Goal: Task Accomplishment & Management: Use online tool/utility

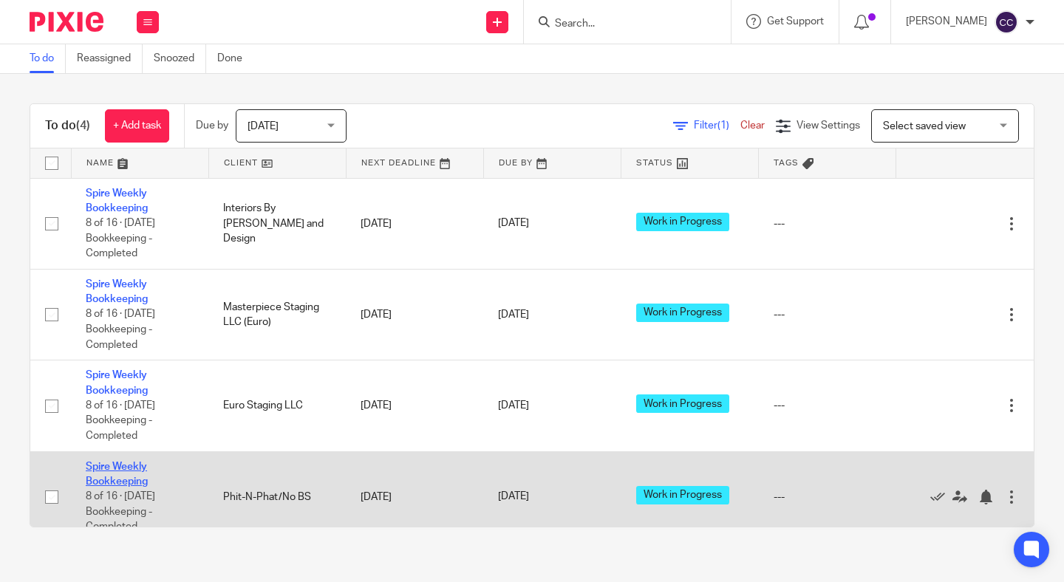
scroll to position [24, 0]
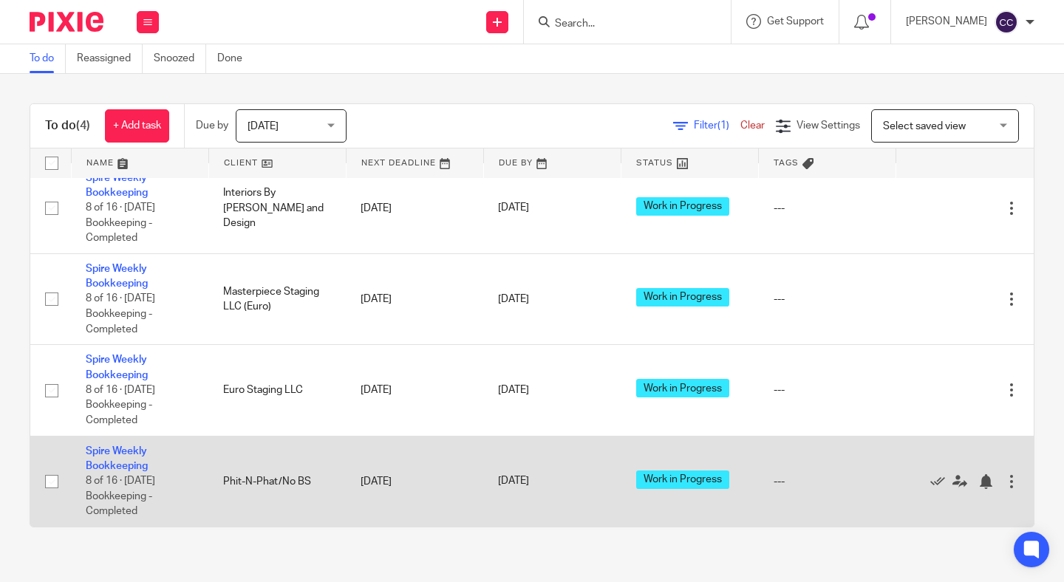
click at [115, 456] on td "Spire Weekly Bookkeeping 8 of 16 · [DATE] Bookkeeping - Completed" at bounding box center [139, 481] width 137 height 91
click at [115, 466] on link "Spire Weekly Bookkeeping" at bounding box center [117, 458] width 62 height 25
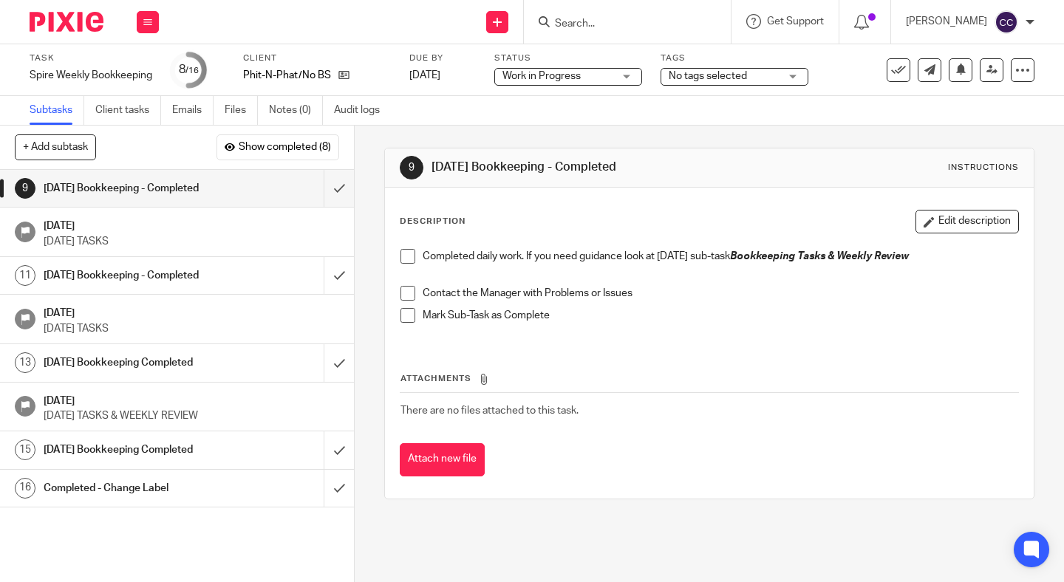
click at [406, 256] on span at bounding box center [407, 256] width 15 height 15
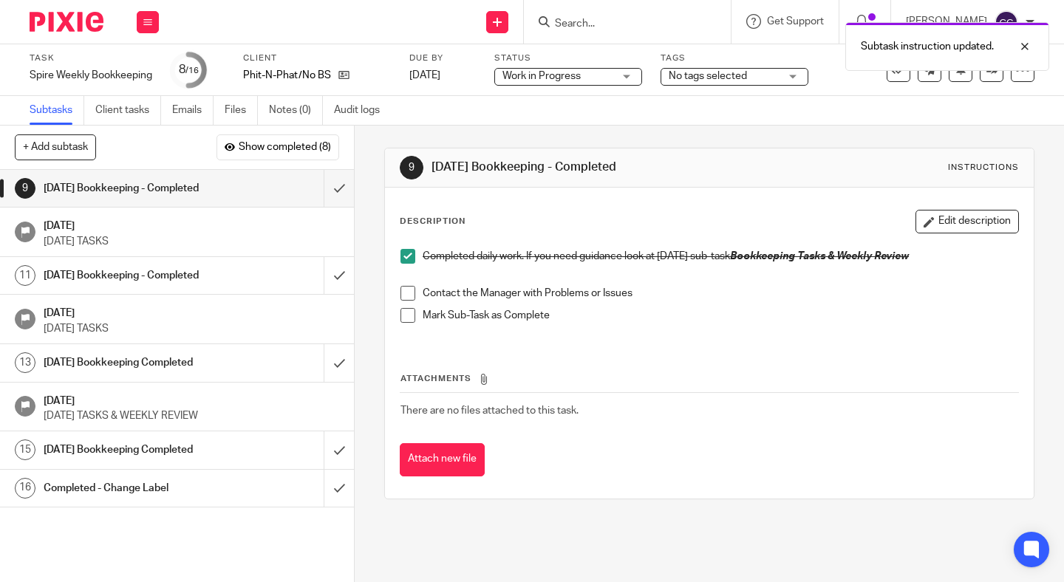
click at [409, 296] on span at bounding box center [407, 293] width 15 height 15
click at [409, 315] on span at bounding box center [407, 315] width 15 height 15
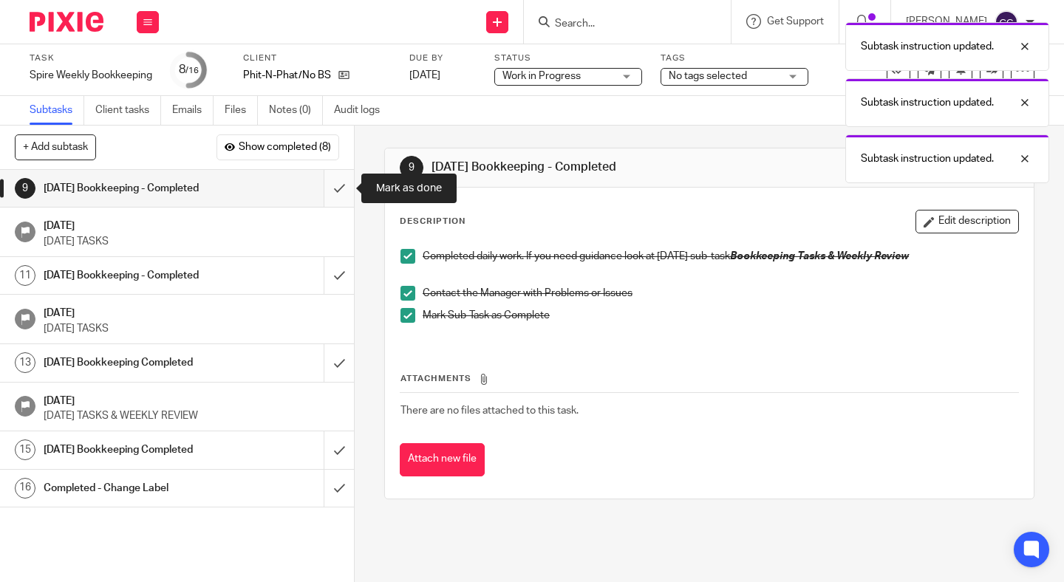
click at [338, 194] on input "submit" at bounding box center [177, 188] width 354 height 37
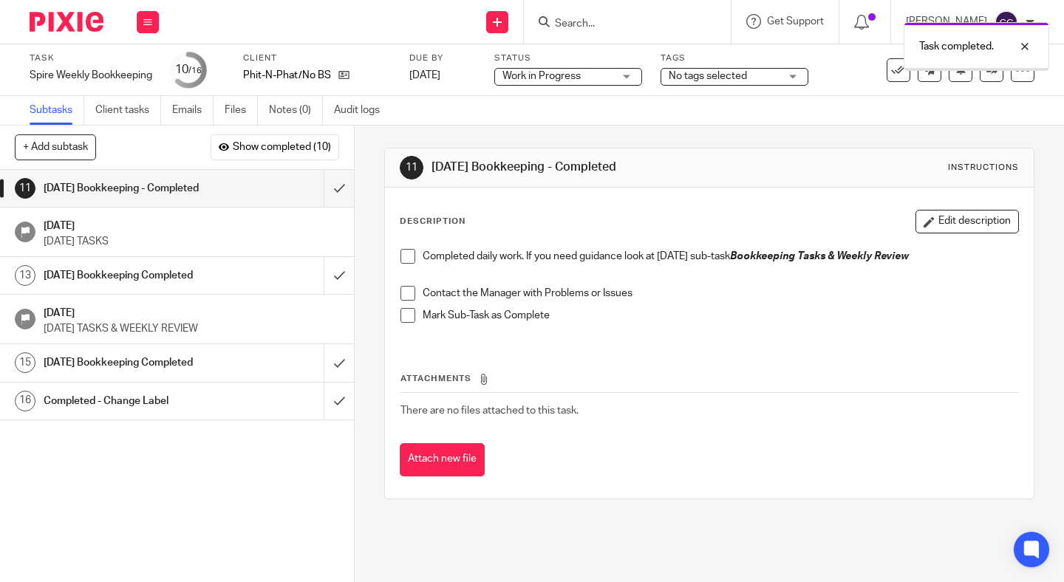
click at [345, 76] on icon at bounding box center [343, 74] width 11 height 11
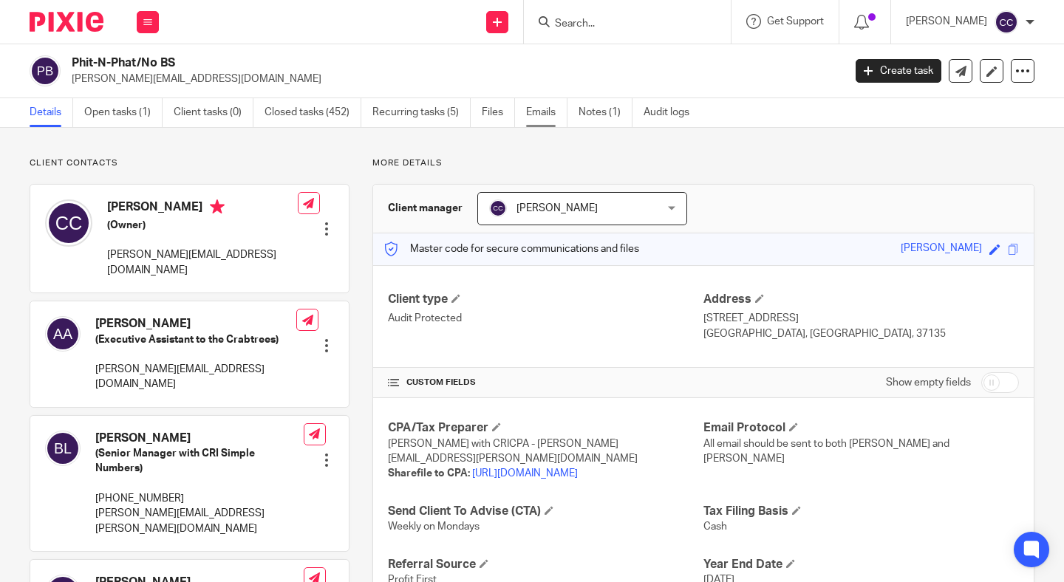
click at [533, 111] on link "Emails" at bounding box center [546, 112] width 41 height 29
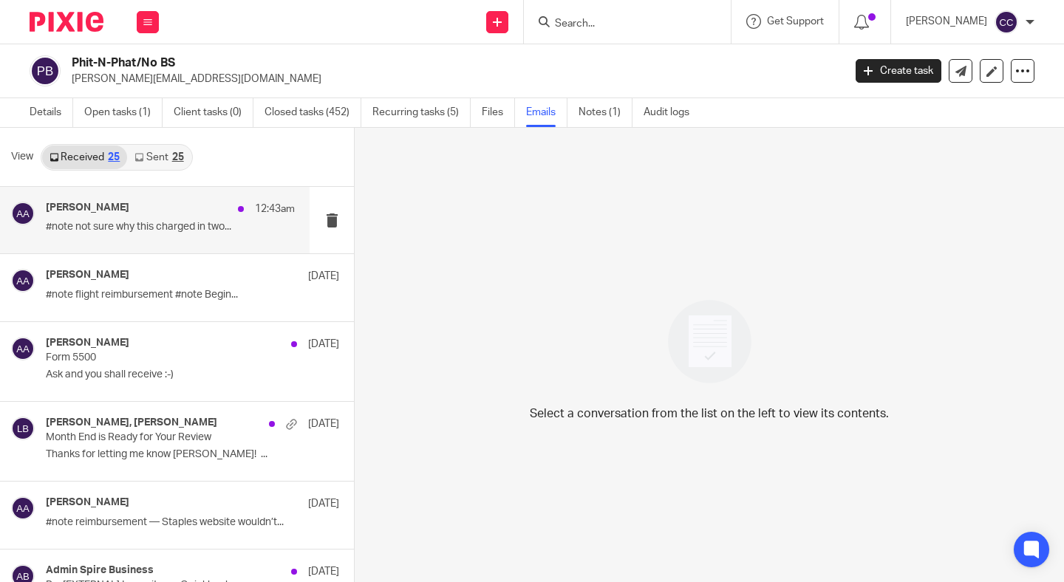
click at [199, 219] on div "Amanda Aksamit 12:43am #note not sure why this charged in two..." at bounding box center [170, 220] width 249 height 37
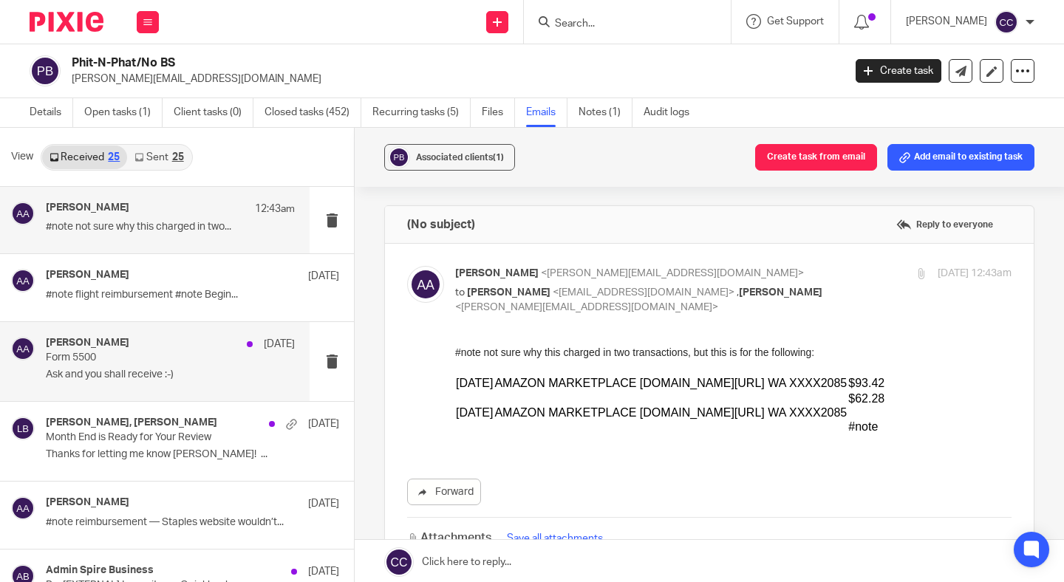
click at [209, 363] on p "Form 5500" at bounding box center [146, 358] width 200 height 13
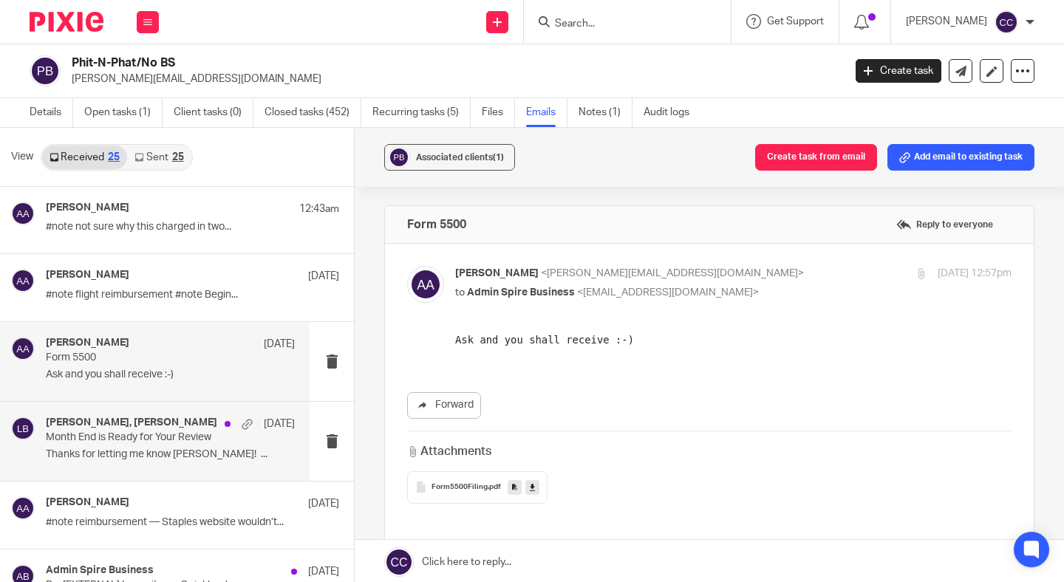
click at [209, 444] on div "Summer Williams, Linda Brown Sep 8 Month End is Ready for Your Review Thanks fo…" at bounding box center [170, 442] width 249 height 50
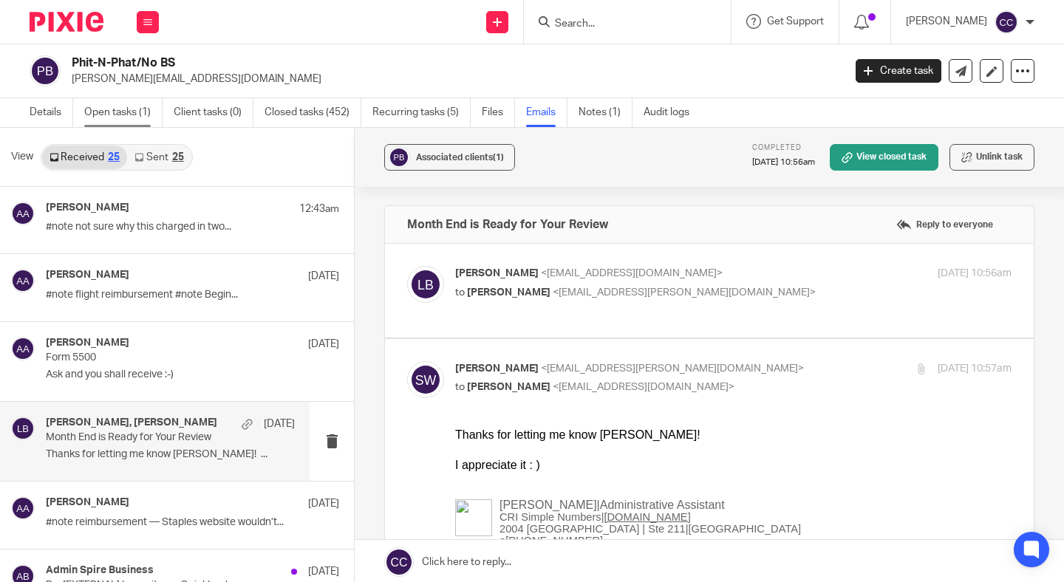
click at [123, 109] on link "Open tasks (1)" at bounding box center [123, 112] width 78 height 29
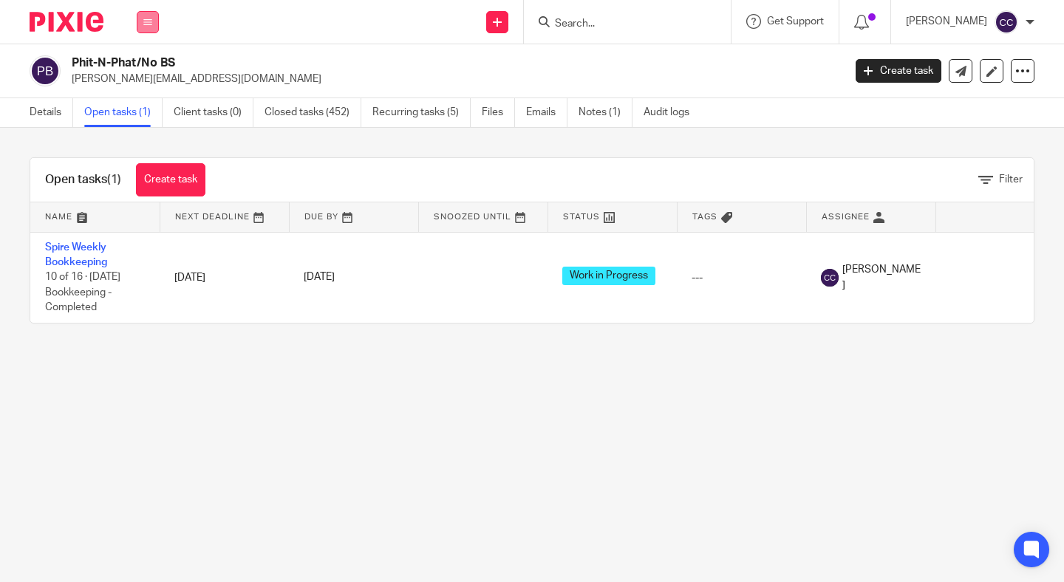
click at [146, 27] on button at bounding box center [148, 22] width 22 height 22
click at [145, 67] on link "Work" at bounding box center [140, 69] width 24 height 10
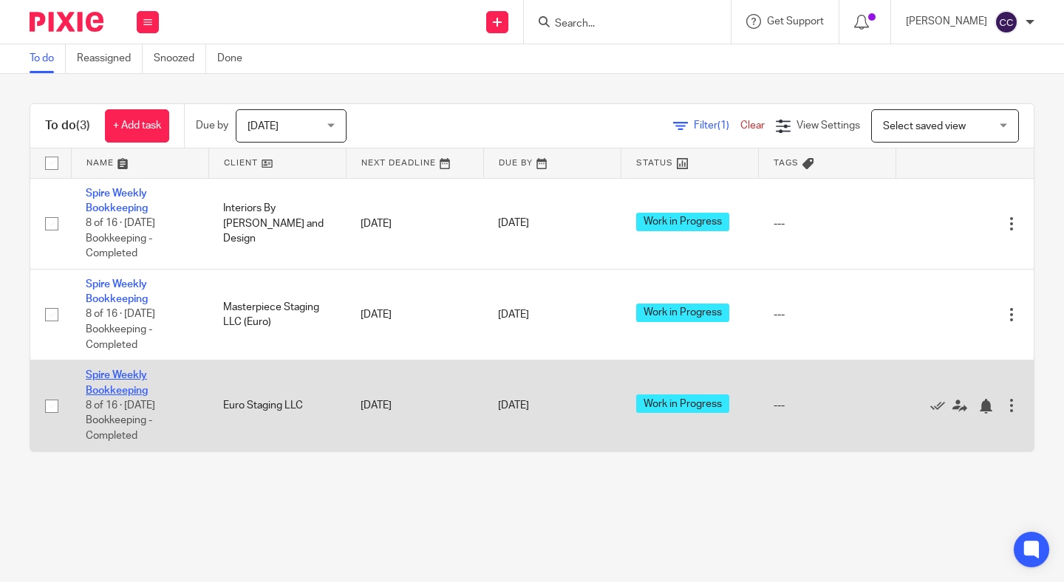
click at [106, 395] on link "Spire Weekly Bookkeeping" at bounding box center [117, 382] width 62 height 25
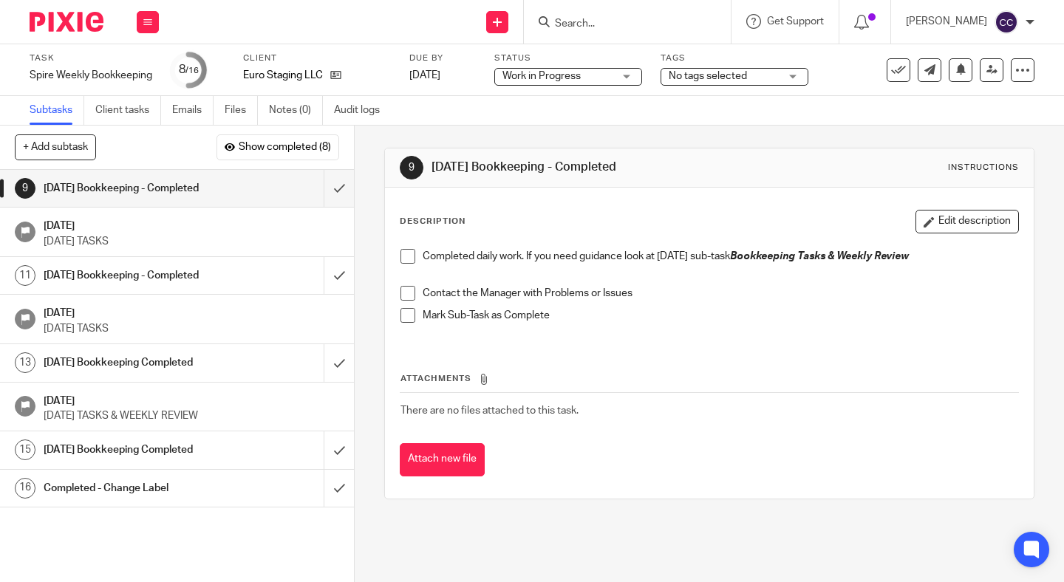
click at [412, 252] on span at bounding box center [407, 256] width 15 height 15
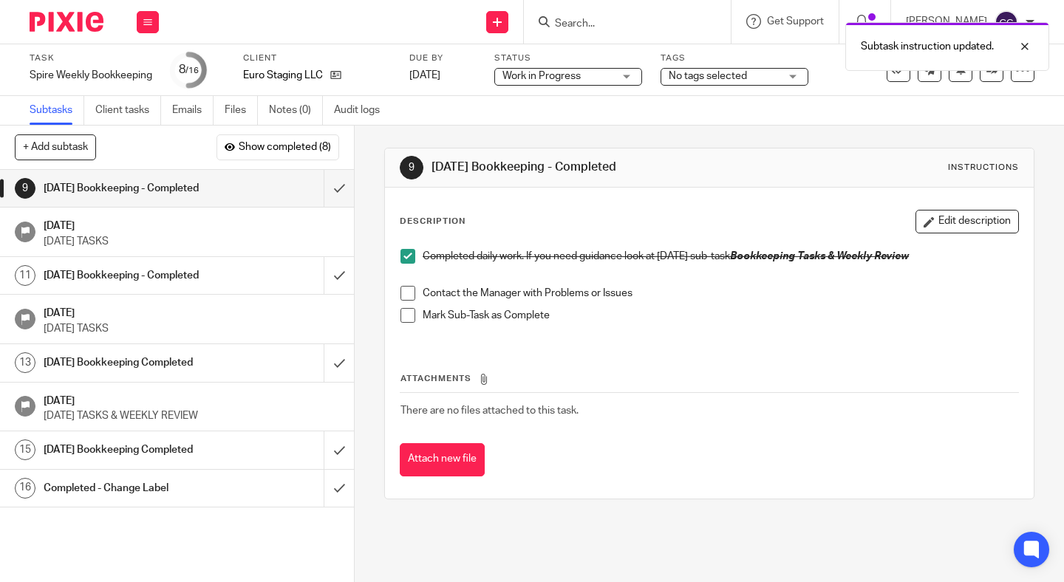
click at [406, 299] on span at bounding box center [407, 293] width 15 height 15
click at [407, 320] on span at bounding box center [407, 315] width 15 height 15
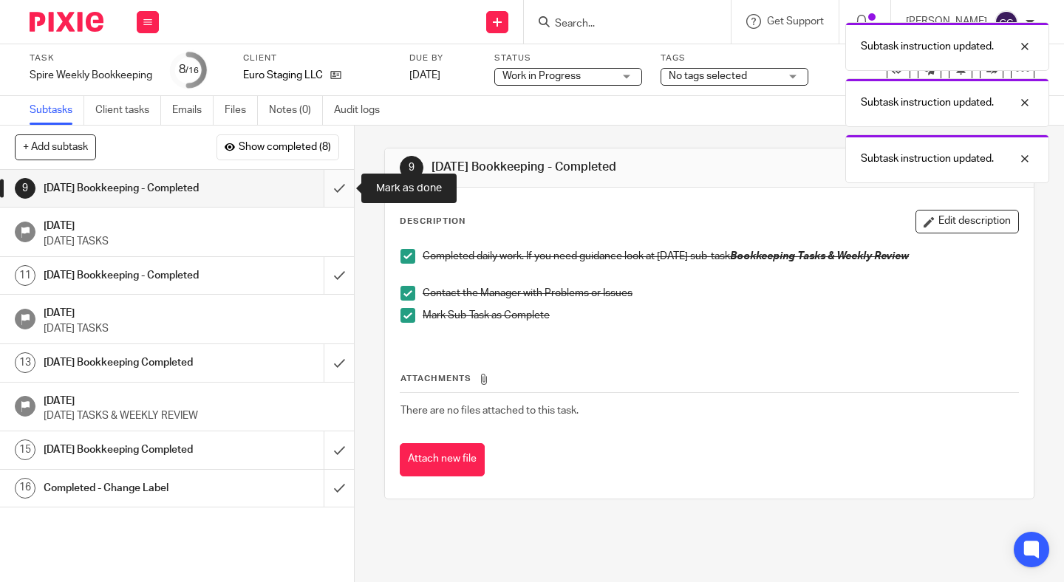
click at [338, 191] on input "submit" at bounding box center [177, 188] width 354 height 37
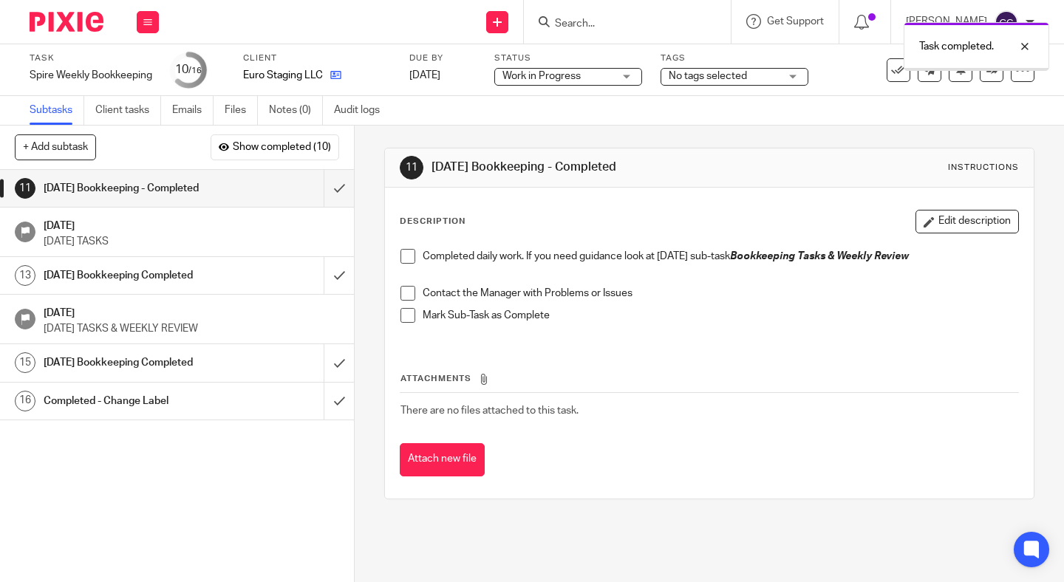
click at [339, 75] on icon at bounding box center [335, 74] width 11 height 11
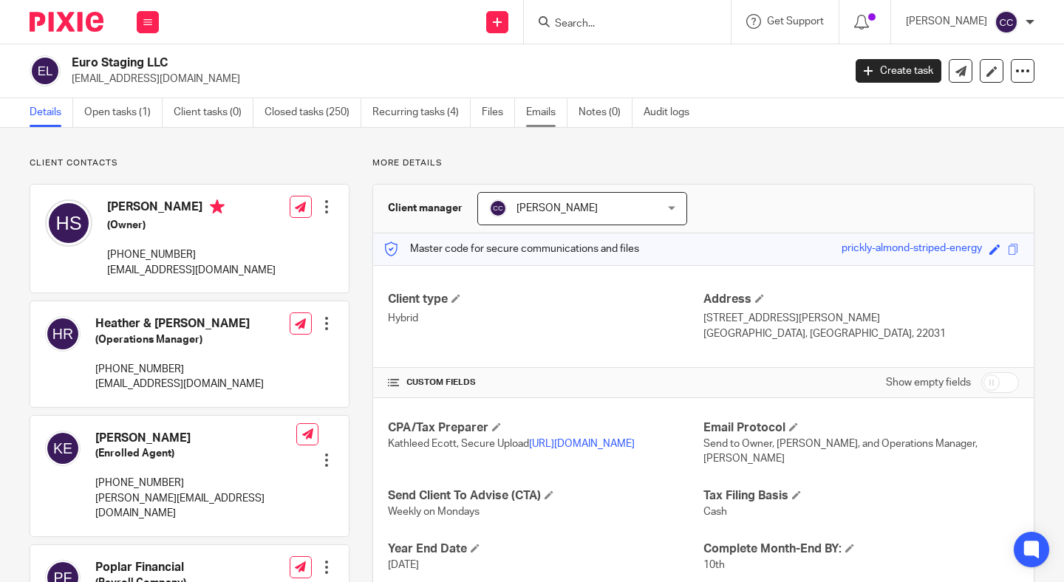
click at [550, 115] on link "Emails" at bounding box center [546, 112] width 41 height 29
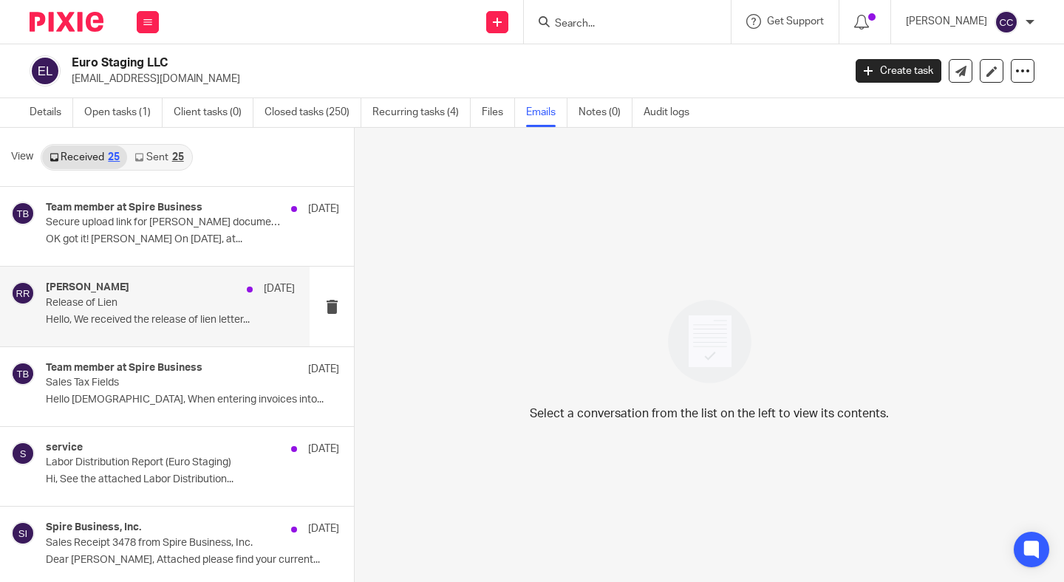
click at [166, 336] on div "Roseanne Rubin Sep 9 Release of Lien Hello, We received the release of lien let…" at bounding box center [155, 306] width 310 height 79
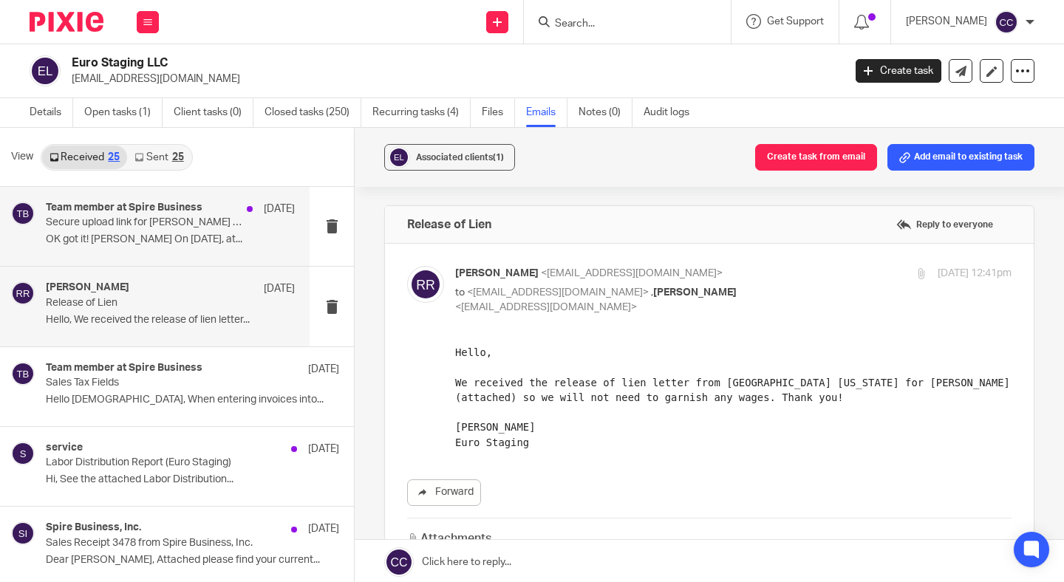
click at [188, 222] on p "Secure upload link for Borino documents" at bounding box center [146, 222] width 200 height 13
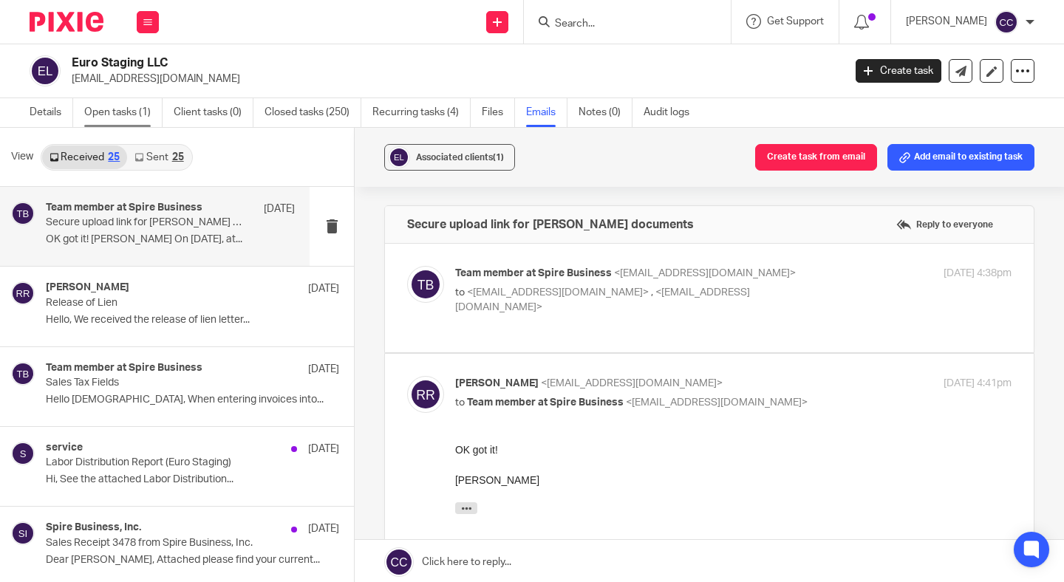
click at [111, 109] on link "Open tasks (1)" at bounding box center [123, 112] width 78 height 29
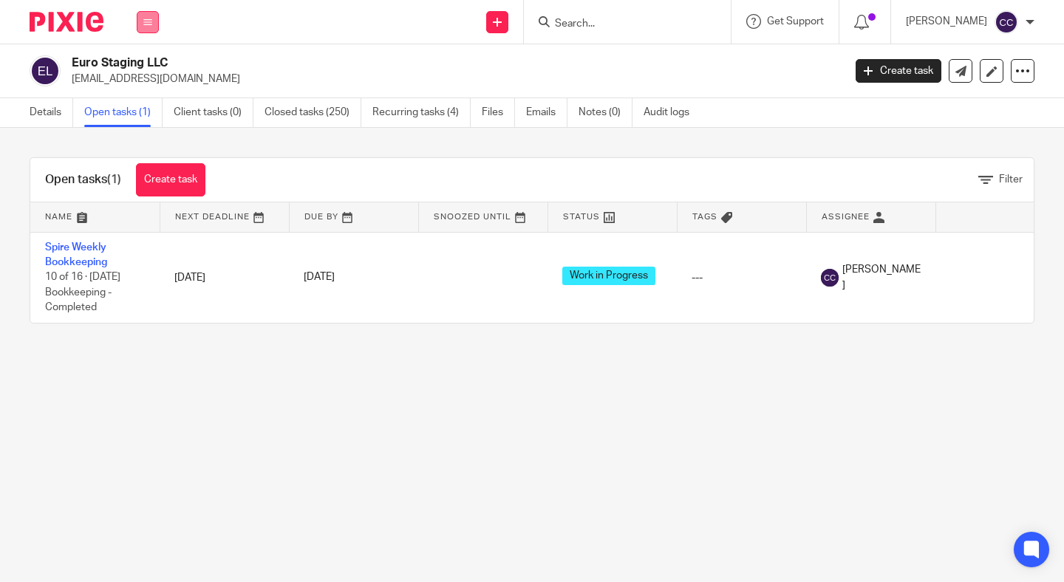
click at [143, 22] on icon at bounding box center [147, 22] width 9 height 9
click at [141, 67] on link "Work" at bounding box center [140, 69] width 24 height 10
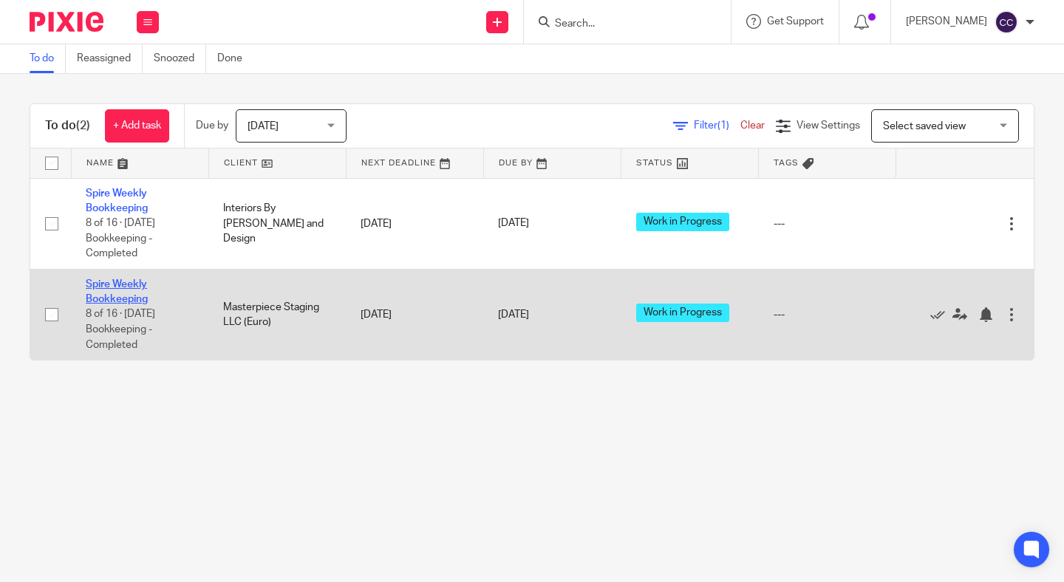
click at [120, 304] on link "Spire Weekly Bookkeeping" at bounding box center [117, 291] width 62 height 25
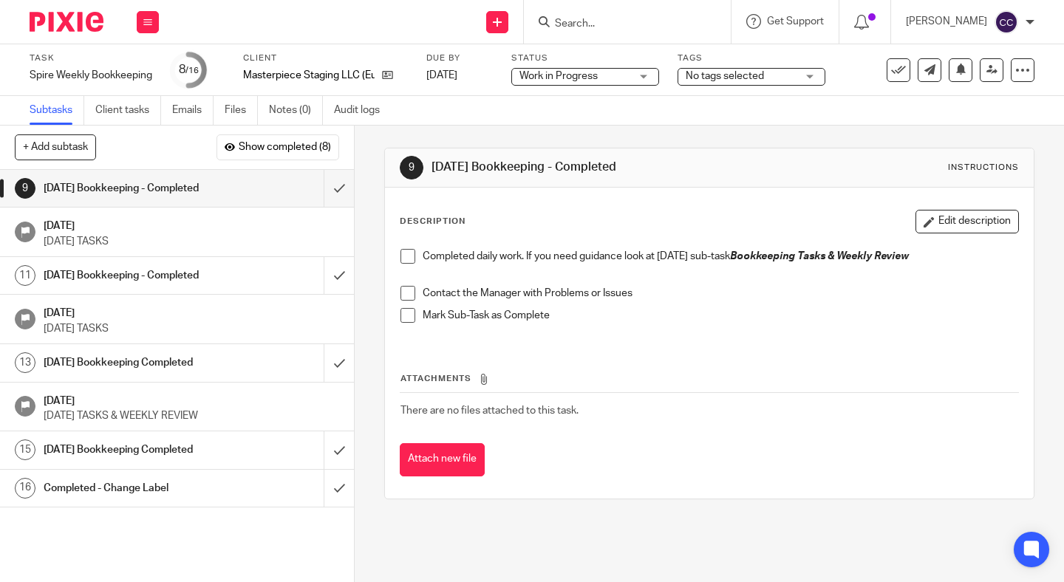
click at [407, 254] on span at bounding box center [407, 256] width 15 height 15
click at [407, 290] on span at bounding box center [407, 293] width 15 height 15
click at [408, 316] on span at bounding box center [407, 315] width 15 height 15
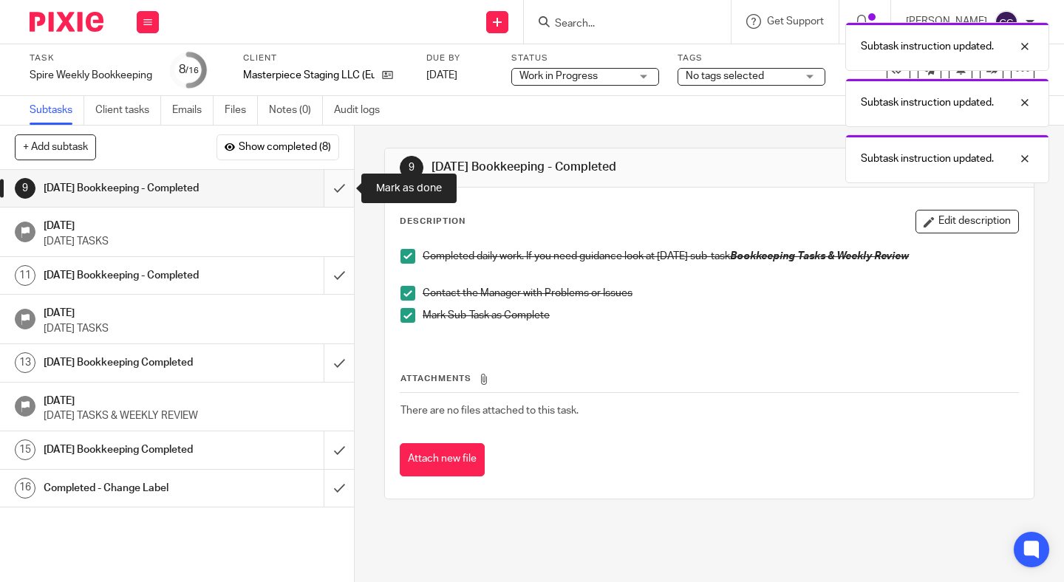
click at [338, 184] on input "submit" at bounding box center [177, 188] width 354 height 37
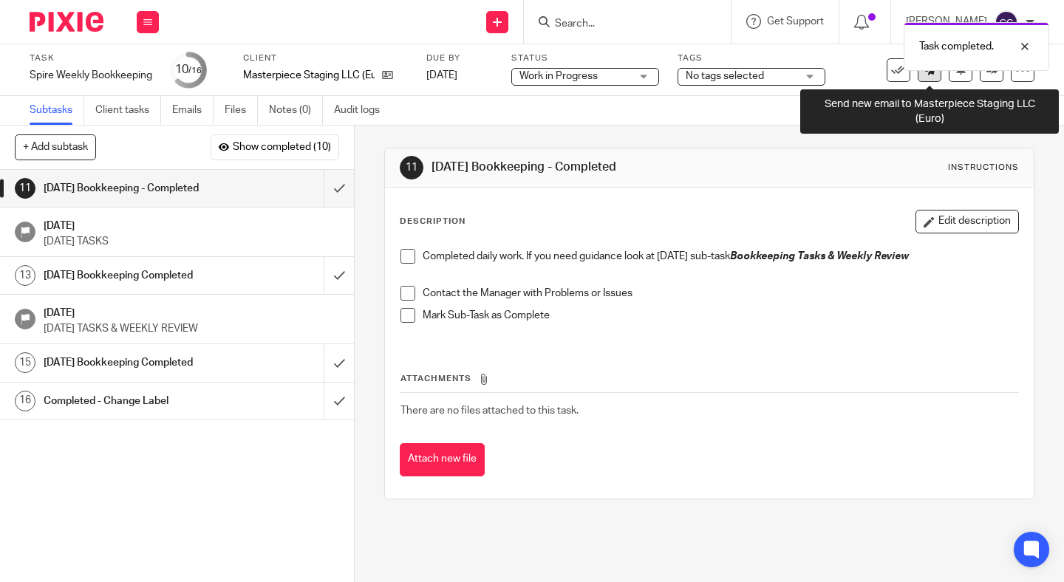
click at [930, 77] on link at bounding box center [930, 70] width 24 height 24
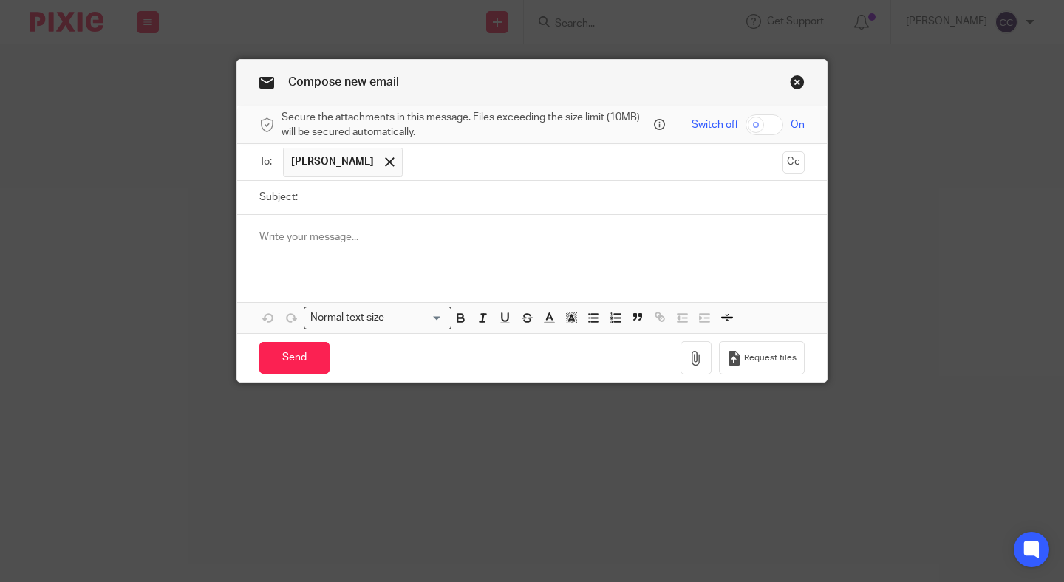
click at [334, 199] on input "Subject:" at bounding box center [554, 197] width 499 height 33
type input "NSF Charge"
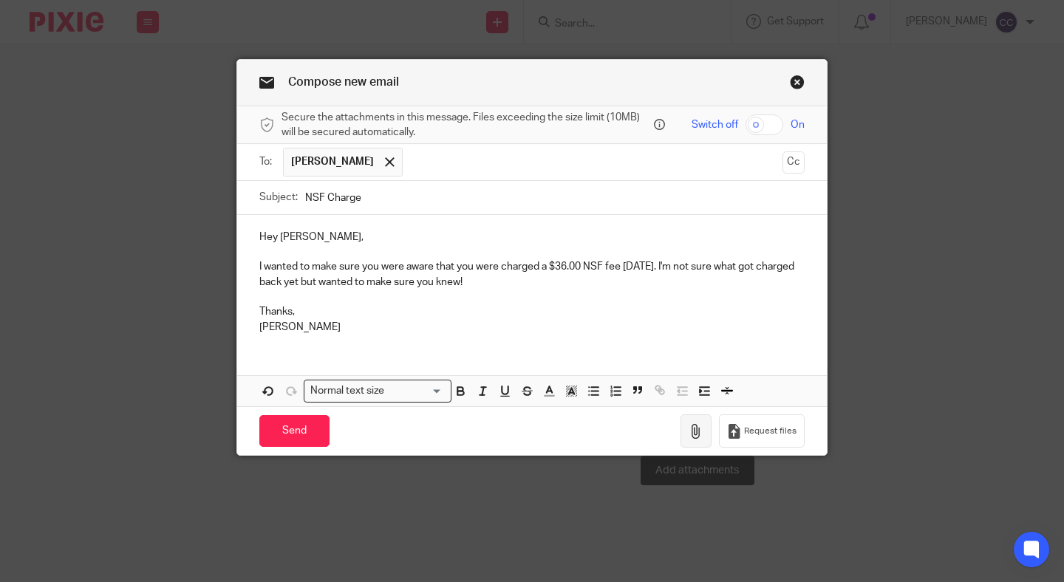
click at [703, 431] on icon "button" at bounding box center [696, 431] width 15 height 15
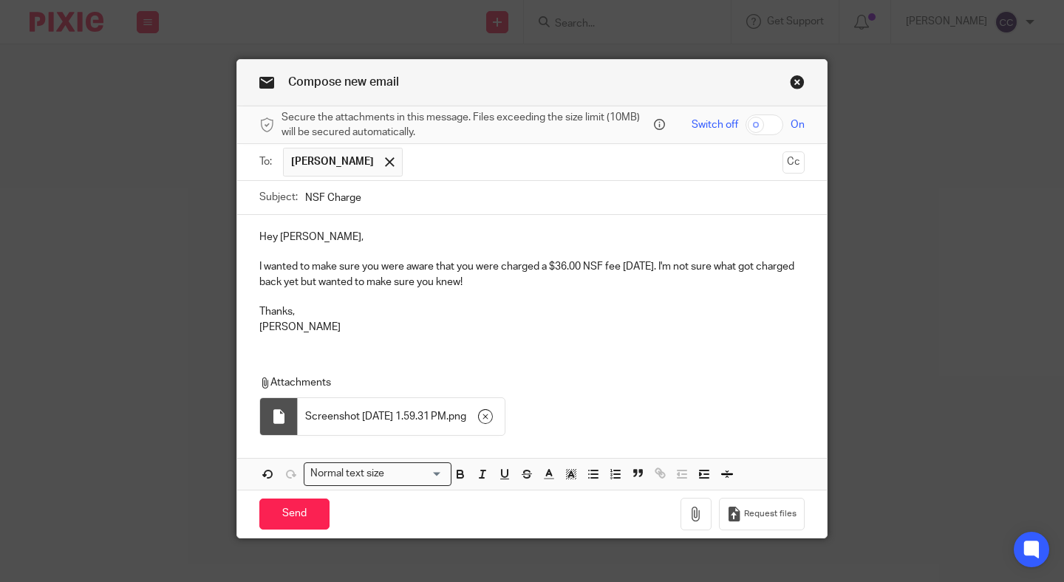
click at [419, 157] on input "text" at bounding box center [593, 162] width 366 height 29
click at [305, 528] on input "Send" at bounding box center [294, 515] width 70 height 32
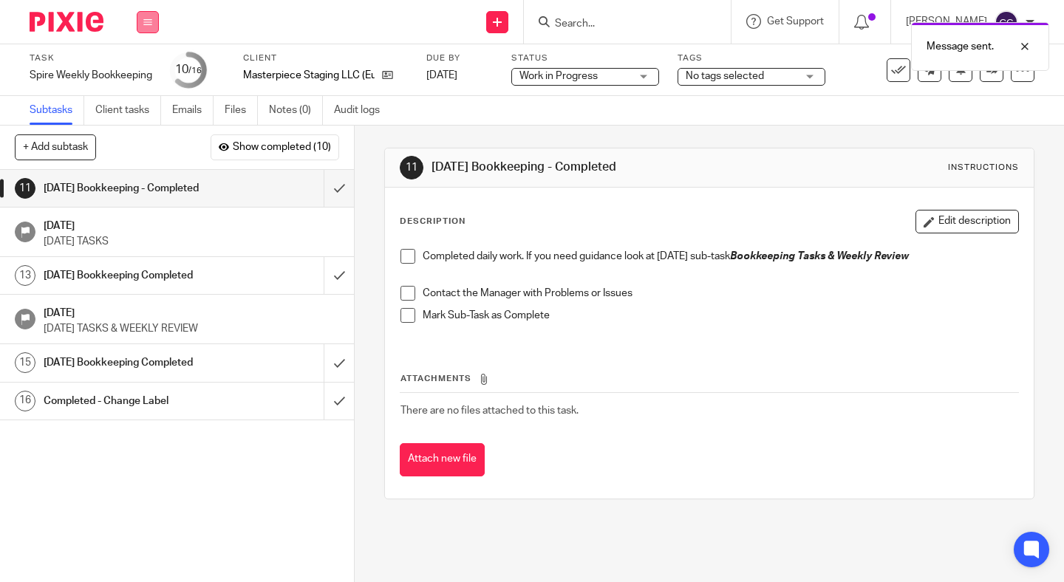
click at [145, 21] on icon at bounding box center [147, 22] width 9 height 9
click at [144, 67] on link "Work" at bounding box center [141, 69] width 26 height 10
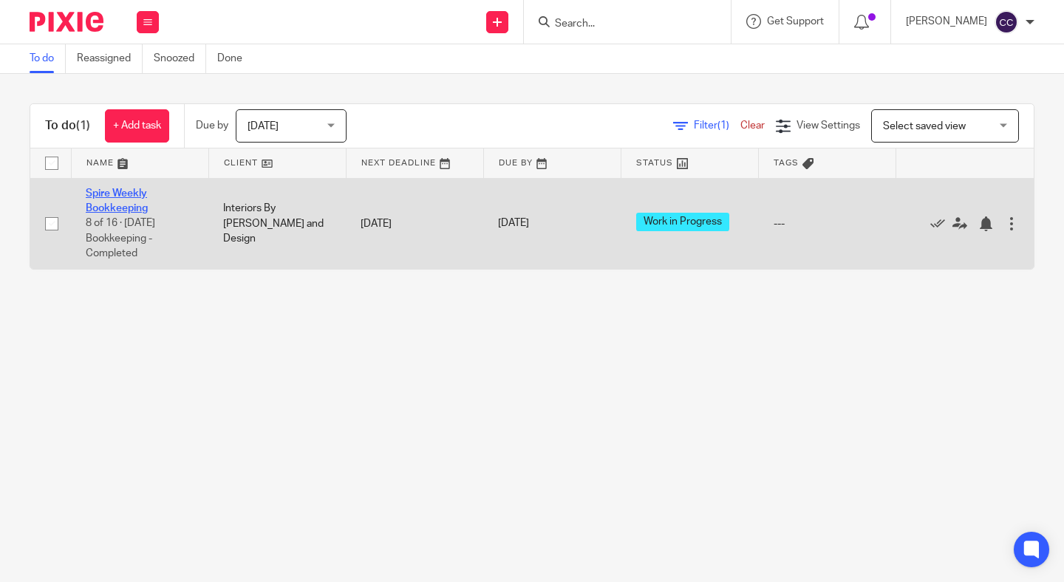
click at [115, 210] on link "Spire Weekly Bookkeeping" at bounding box center [117, 200] width 62 height 25
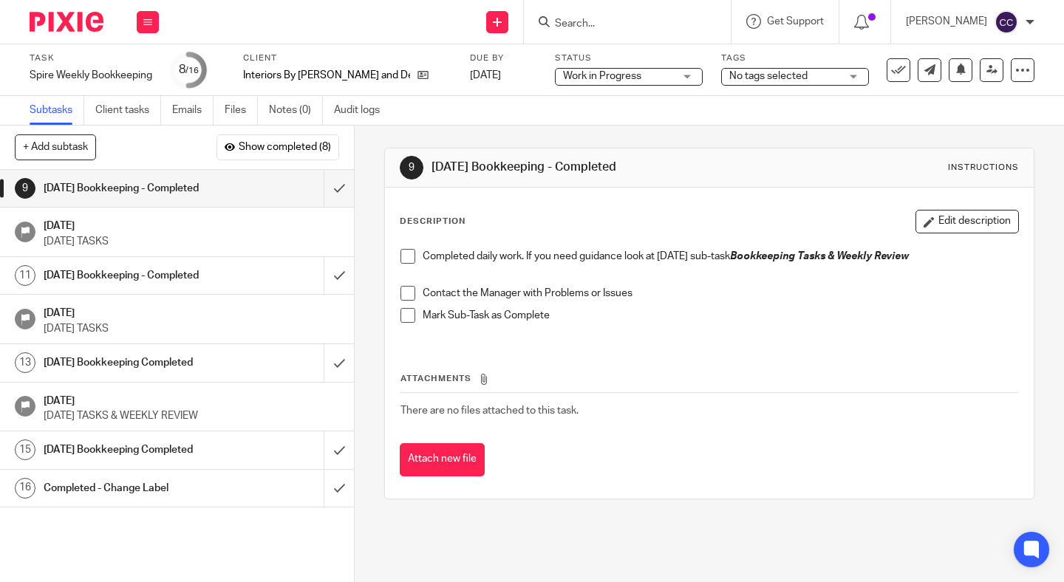
click at [410, 255] on span at bounding box center [407, 256] width 15 height 15
click at [410, 291] on span at bounding box center [407, 293] width 15 height 15
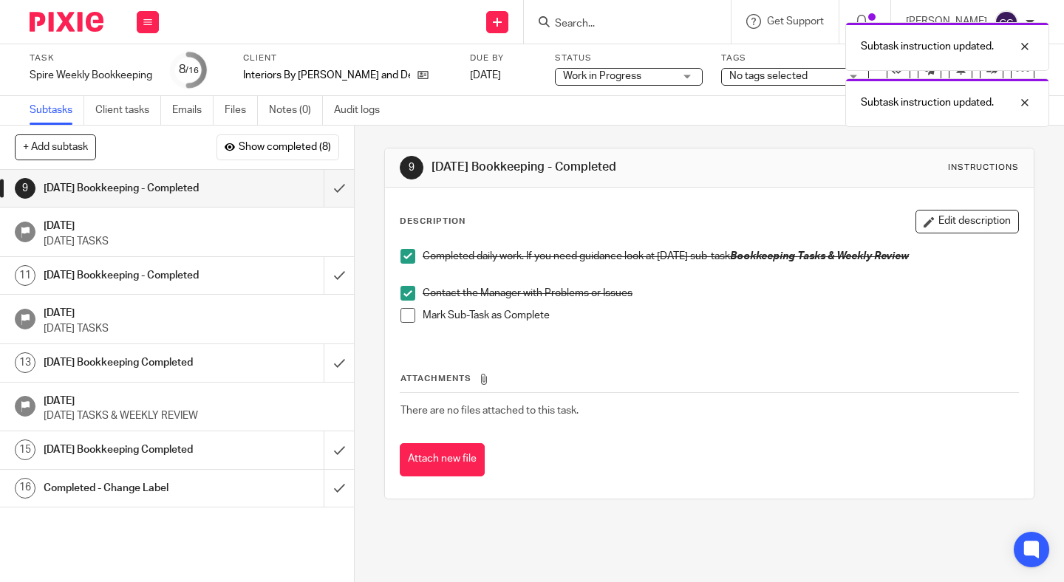
click at [410, 315] on span at bounding box center [407, 315] width 15 height 15
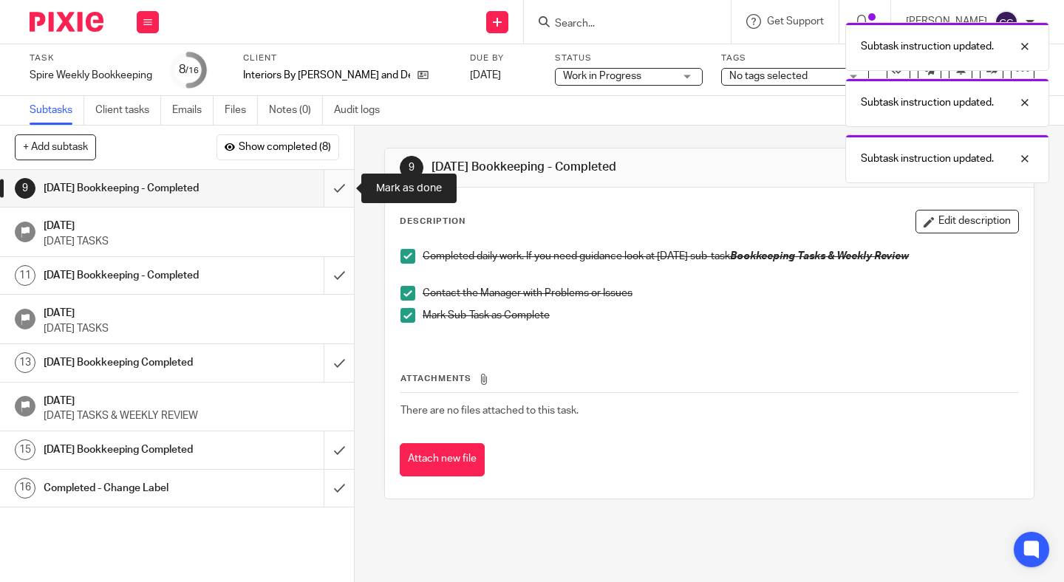
click at [333, 197] on input "submit" at bounding box center [177, 188] width 354 height 37
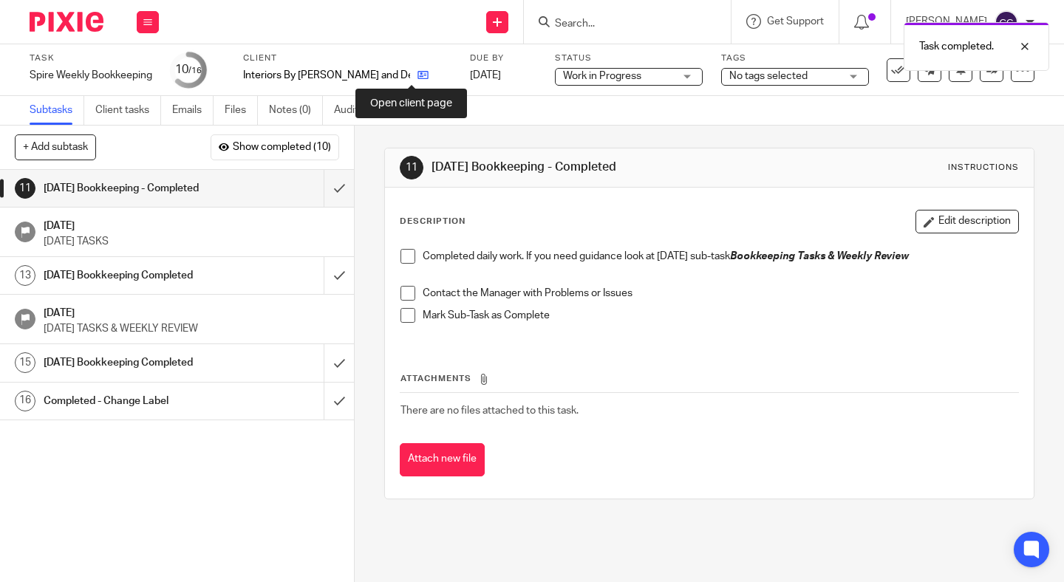
click at [417, 76] on icon at bounding box center [422, 74] width 11 height 11
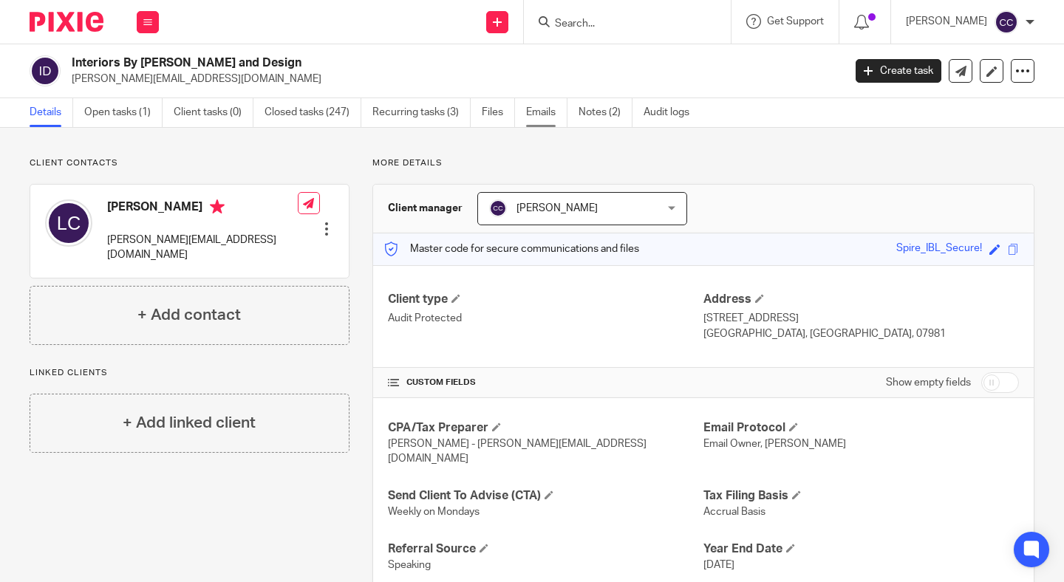
click at [547, 102] on link "Emails" at bounding box center [546, 112] width 41 height 29
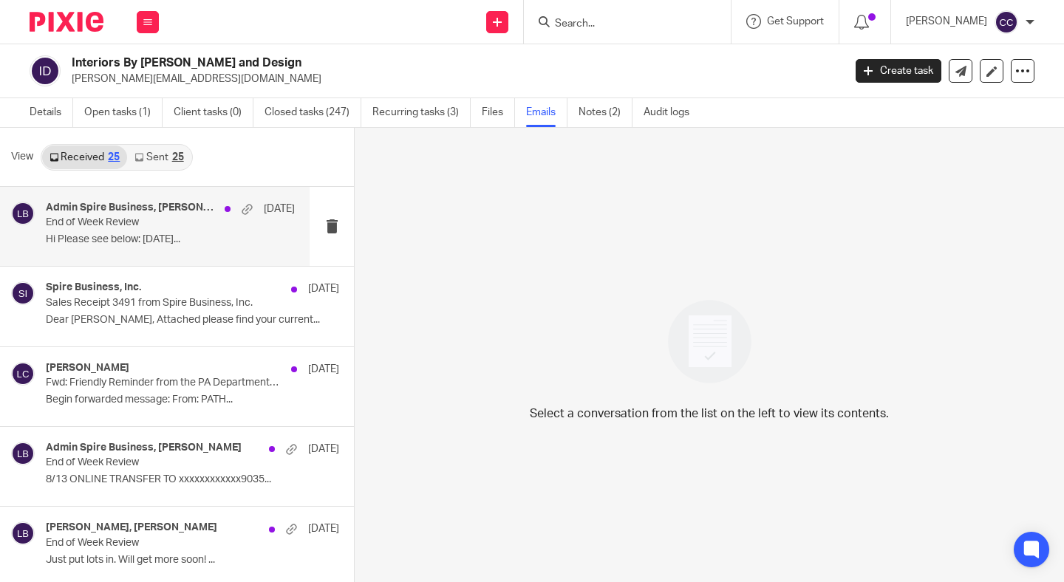
click at [136, 251] on div "Admin Spire Business, Laura Credico, Linda Brown Sep 2 End of Week Review Hi Pl…" at bounding box center [155, 226] width 310 height 79
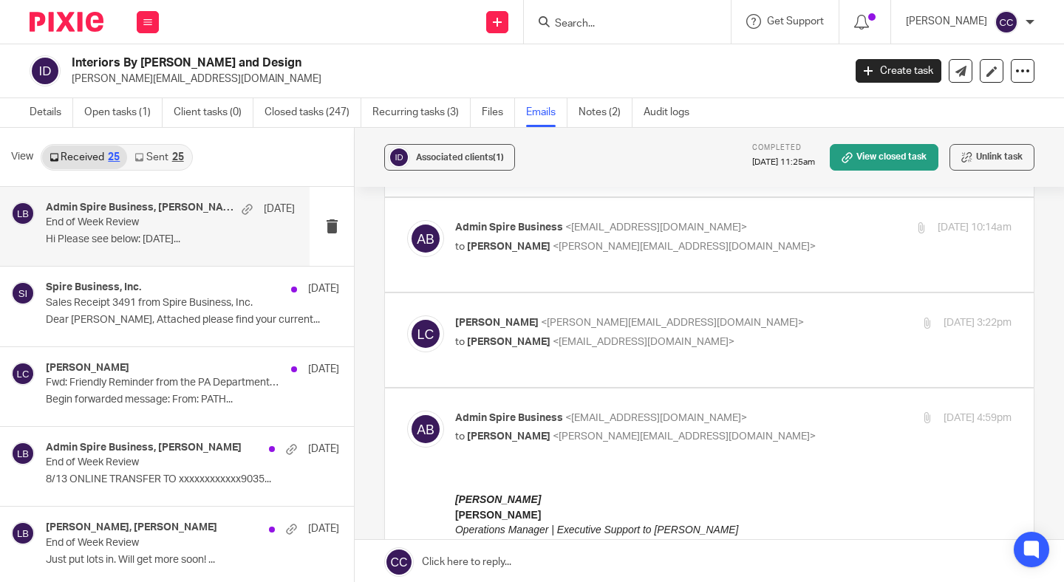
scroll to position [310, 0]
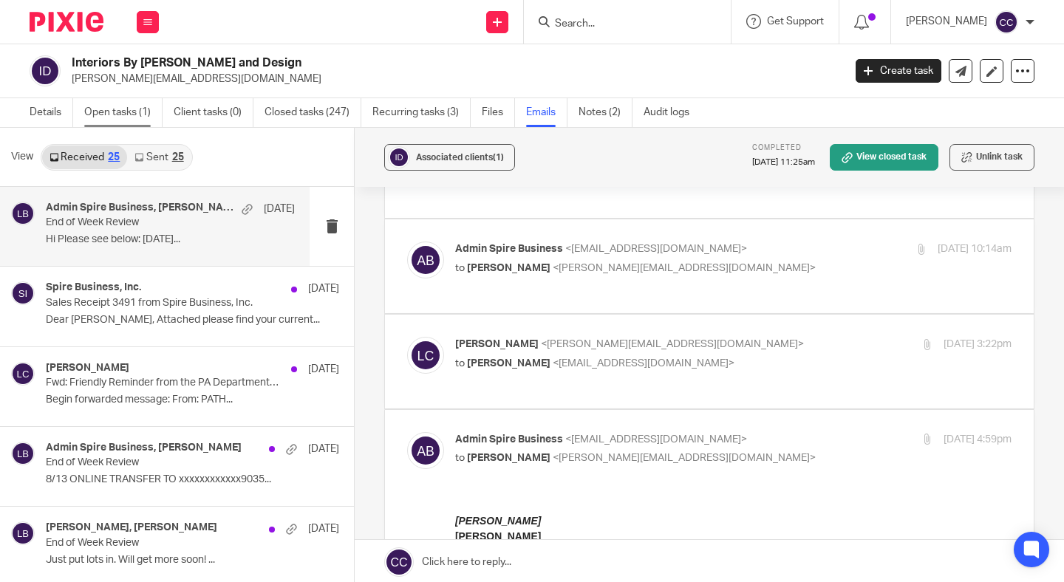
click at [122, 115] on link "Open tasks (1)" at bounding box center [123, 112] width 78 height 29
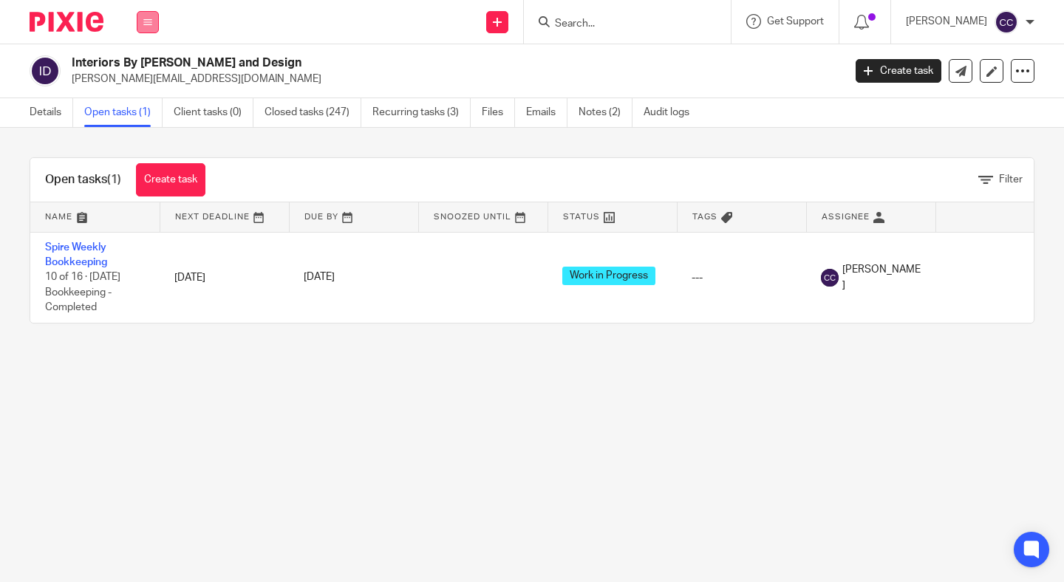
click at [142, 25] on button at bounding box center [148, 22] width 22 height 22
click at [392, 37] on div "Send new email Create task Add client Request signature Get Support Contact Sup…" at bounding box center [619, 22] width 890 height 44
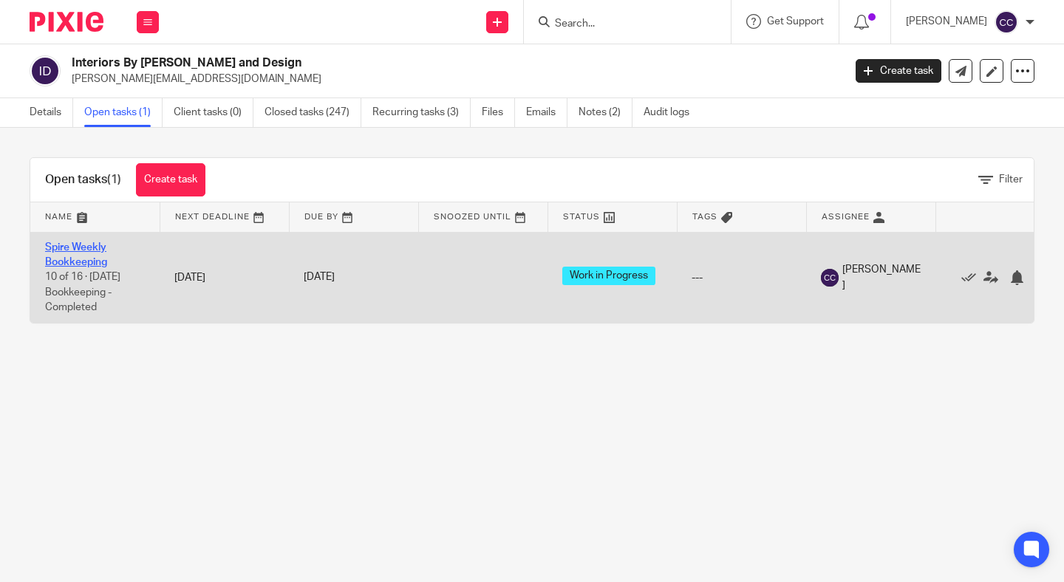
click at [51, 258] on link "Spire Weekly Bookkeeping" at bounding box center [76, 254] width 62 height 25
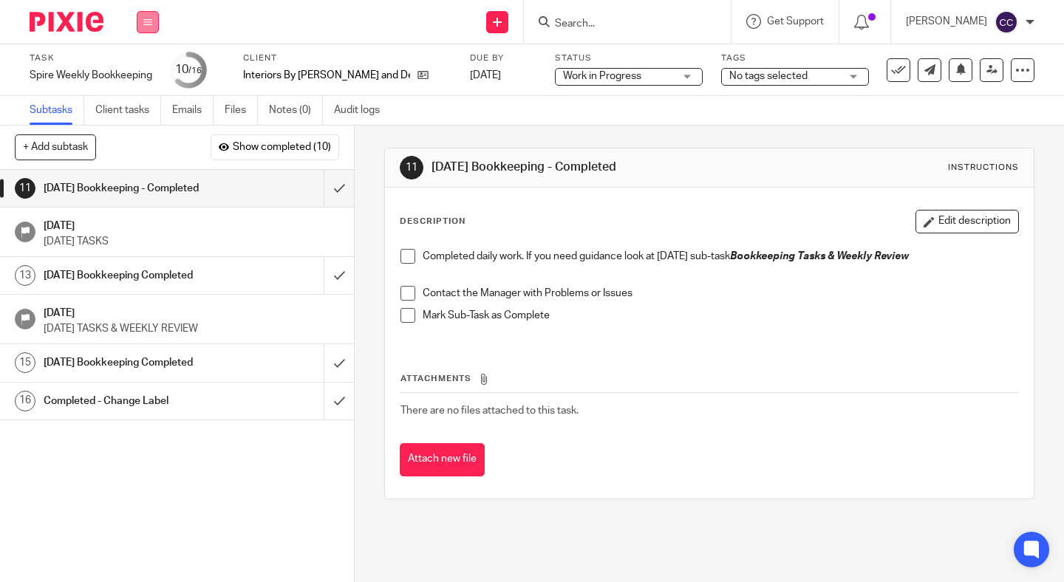
click at [150, 21] on icon at bounding box center [147, 22] width 9 height 9
click at [145, 64] on link "Work" at bounding box center [141, 69] width 26 height 10
